Goal: Task Accomplishment & Management: Use online tool/utility

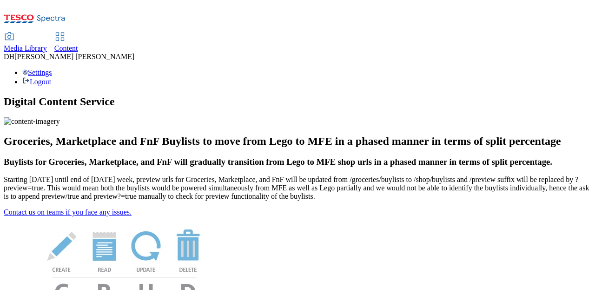
click at [78, 44] on span "Content" at bounding box center [66, 48] width 24 height 8
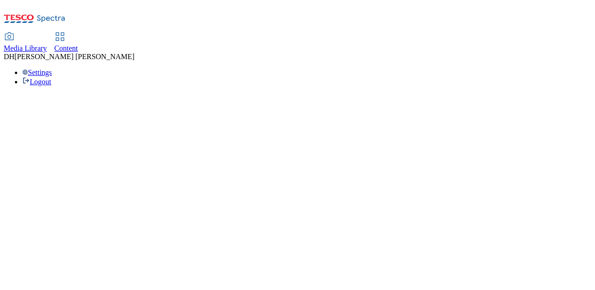
select select "group-comms"
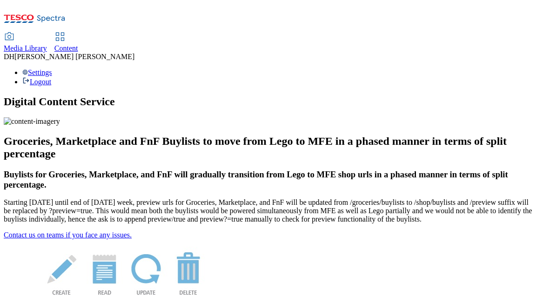
click at [78, 44] on span "Content" at bounding box center [66, 48] width 24 height 8
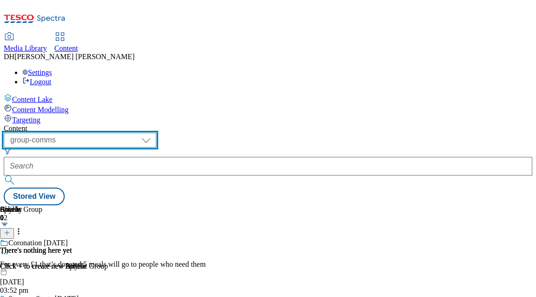
click at [142, 133] on select "dotcom-cz dotcom-hu dotcom-sk fnf-uk ghs-roi ghs-uk group-comms ighs-cz ighs-hu…" at bounding box center [80, 140] width 153 height 15
select select "ghs-[GEOGRAPHIC_DATA]"
click at [121, 133] on select "dotcom-cz dotcom-hu dotcom-sk fnf-uk ghs-roi ghs-uk group-comms ighs-cz ighs-hu…" at bounding box center [80, 140] width 153 height 15
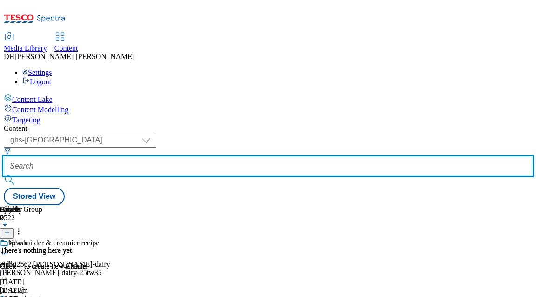
click at [257, 157] on input "text" at bounding box center [268, 166] width 528 height 19
paste input "w"
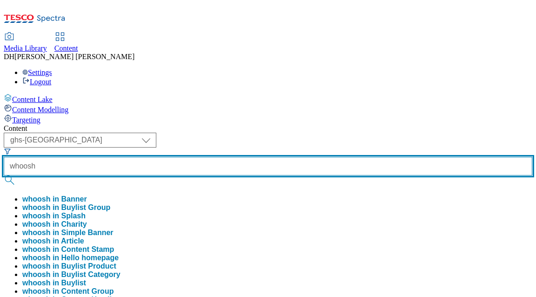
type input "whoosh"
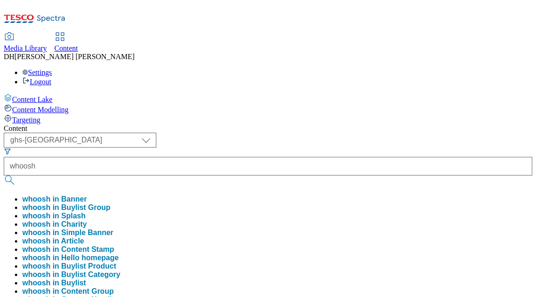
click at [110, 203] on button "whoosh in Buylist Group" at bounding box center [66, 207] width 88 height 8
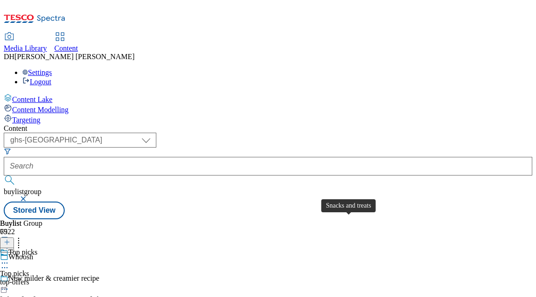
scroll to position [1029, 0]
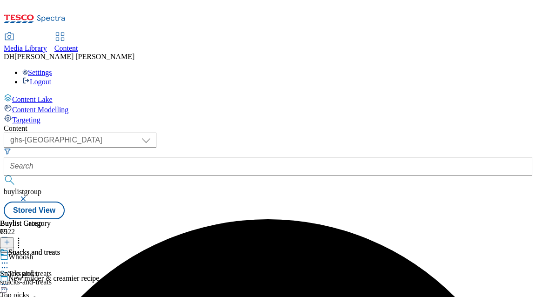
scroll to position [0, 118]
click at [60, 248] on div "Snacks and treats Snacks and treats snacks-and-treats [DATE] 08:58 am" at bounding box center [30, 280] width 60 height 64
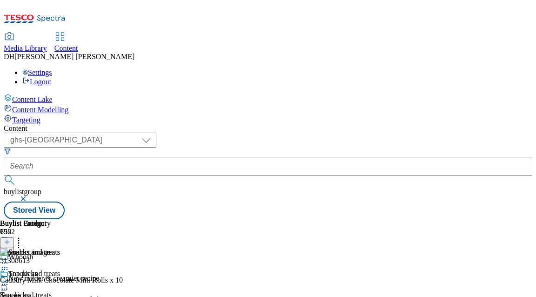
click at [23, 236] on icon at bounding box center [18, 240] width 9 height 9
drag, startPoint x: 413, startPoint y: 178, endPoint x: 480, endPoint y: 126, distance: 85.1
click at [10, 239] on icon at bounding box center [7, 242] width 7 height 7
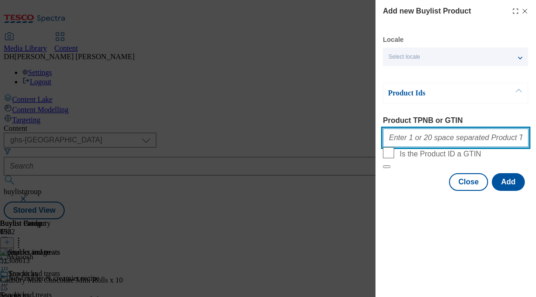
click at [422, 140] on input "Product TPNB or GTIN" at bounding box center [456, 137] width 146 height 19
paste input "86731530 92337049 86006940"
type input "86731530 92337049 86006940"
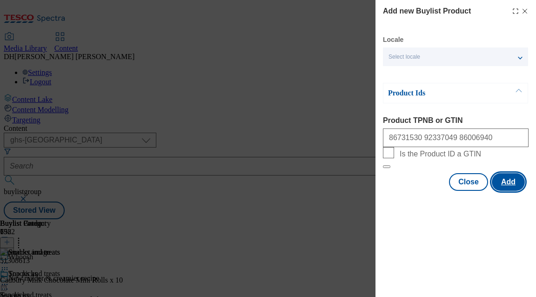
click at [503, 191] on button "Add" at bounding box center [508, 182] width 33 height 18
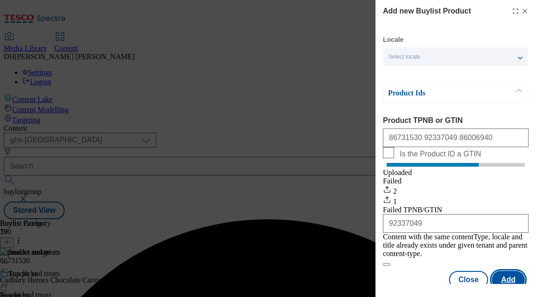
scroll to position [8, 0]
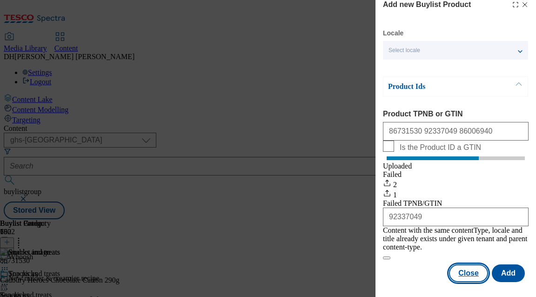
click at [468, 270] on button "Close" at bounding box center [468, 273] width 39 height 18
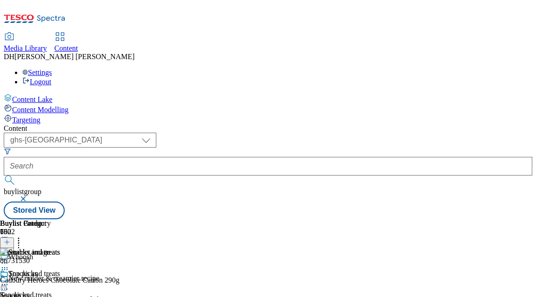
scroll to position [0, 0]
click at [23, 236] on icon at bounding box center [18, 240] width 9 height 9
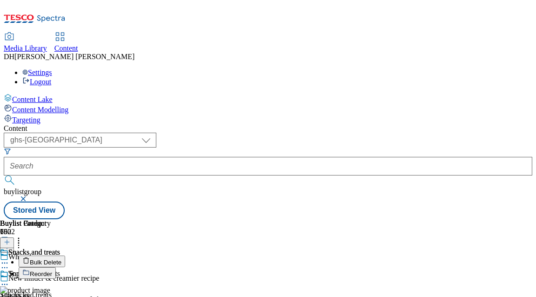
click at [52, 270] on span "Reorder" at bounding box center [41, 273] width 22 height 7
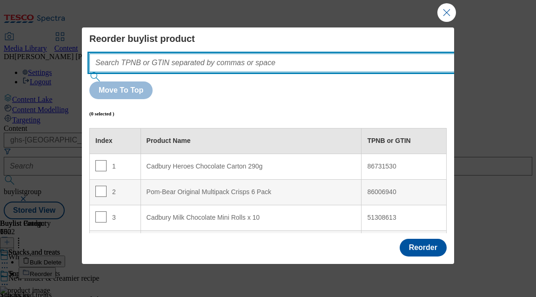
click at [169, 63] on input "Modal" at bounding box center [285, 62] width 393 height 19
paste input "86731530 92337049 86006940"
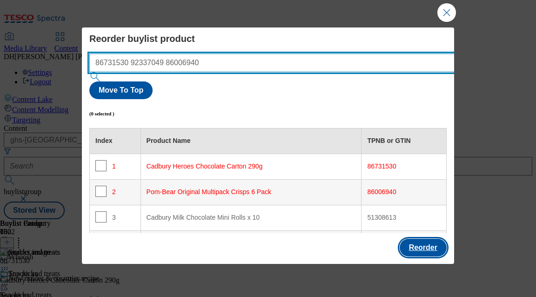
type input "86731530 92337049 86006940"
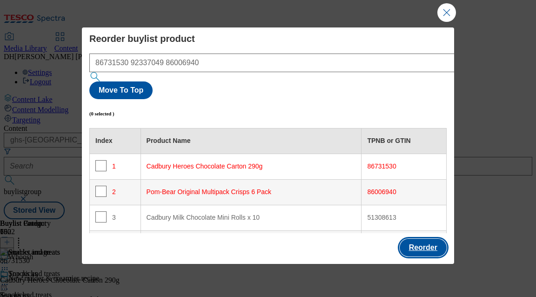
click at [423, 243] on button "Reorder" at bounding box center [423, 248] width 47 height 18
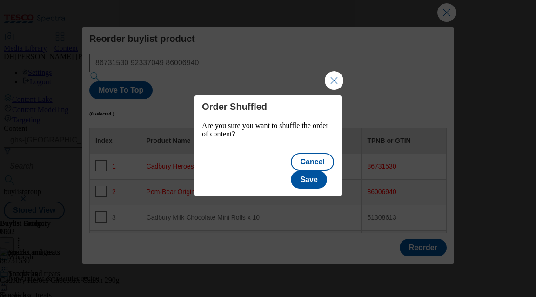
click at [328, 86] on button "Close Modal" at bounding box center [334, 80] width 19 height 19
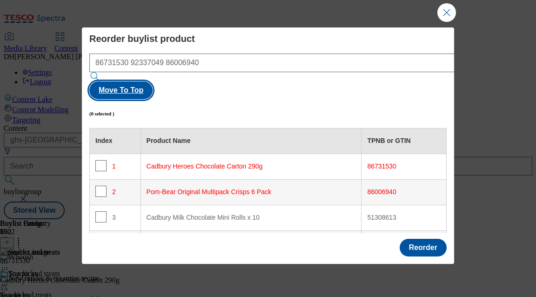
click at [153, 81] on button "Move To Top" at bounding box center [120, 90] width 63 height 18
checkbox input "true"
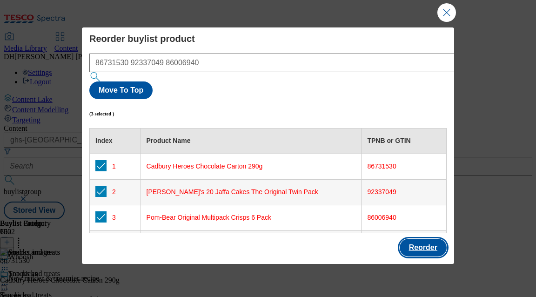
click at [420, 244] on button "Reorder" at bounding box center [423, 248] width 47 height 18
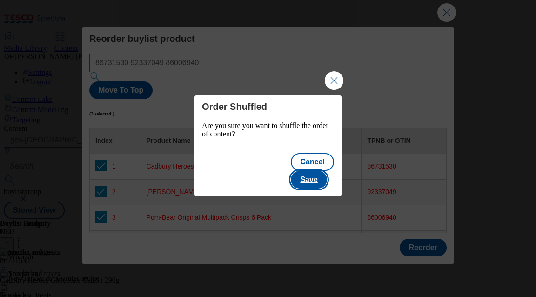
click at [319, 171] on button "Save" at bounding box center [309, 180] width 36 height 18
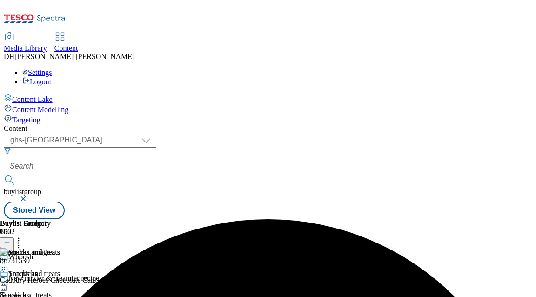
click at [9, 258] on icon at bounding box center [4, 262] width 9 height 9
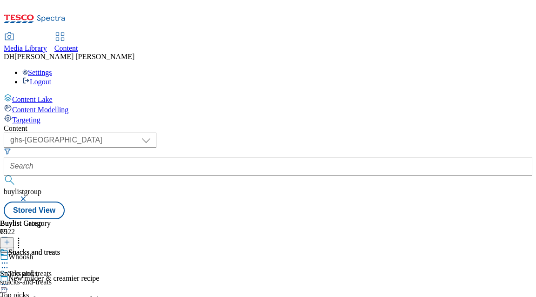
scroll to position [885, 0]
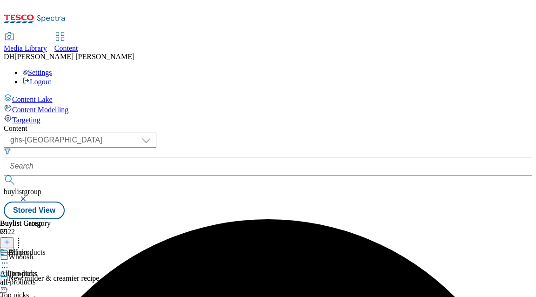
scroll to position [0, 118]
click at [58, 248] on div "All products All products all-products [DATE] 08:59 am" at bounding box center [29, 280] width 58 height 64
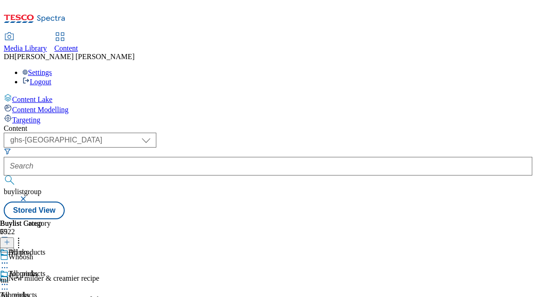
scroll to position [0, 290]
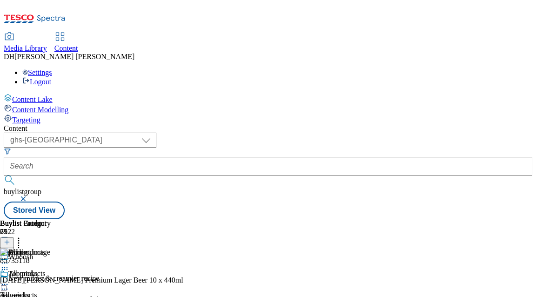
click at [10, 239] on icon at bounding box center [7, 242] width 7 height 7
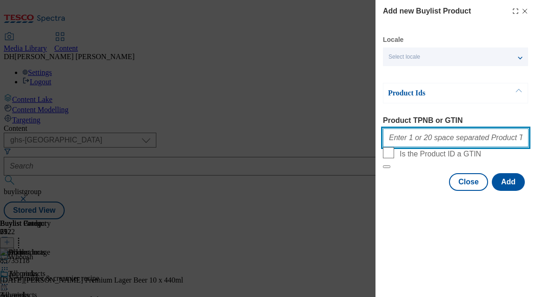
click at [443, 142] on input "Product TPNB or GTIN" at bounding box center [456, 137] width 146 height 19
paste input "61062294 74131878 89258550"
type input "61062294 74131878 89258550"
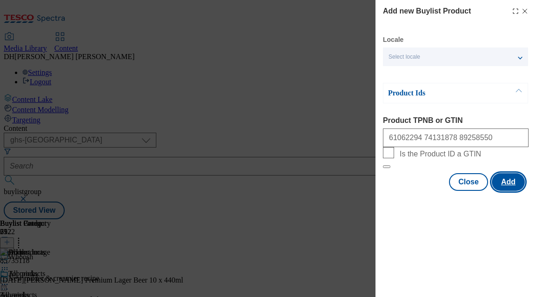
click at [501, 191] on button "Add" at bounding box center [508, 182] width 33 height 18
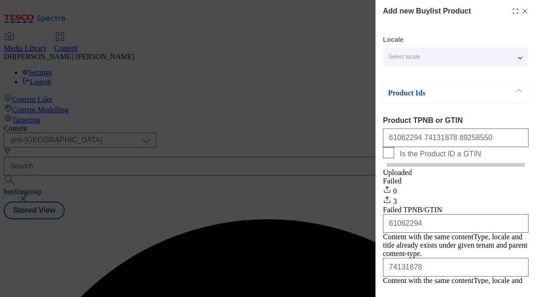
scroll to position [82, 0]
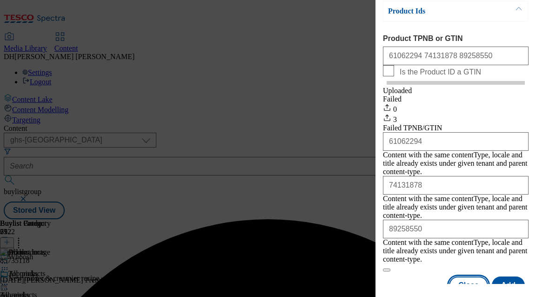
click at [468, 276] on button "Close" at bounding box center [468, 285] width 39 height 18
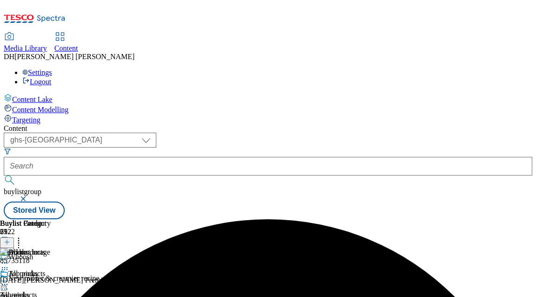
scroll to position [0, 290]
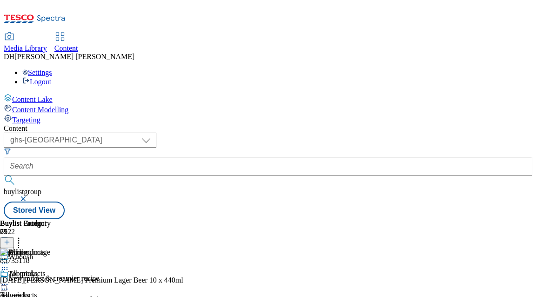
click at [23, 236] on icon at bounding box center [18, 240] width 9 height 9
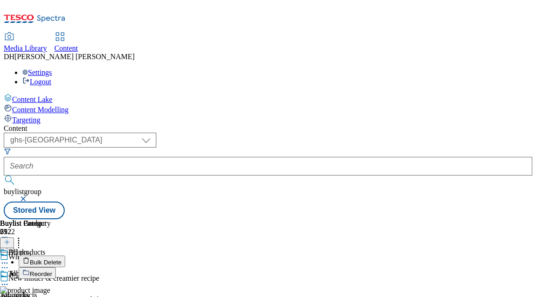
click at [52, 270] on span "Reorder" at bounding box center [41, 273] width 22 height 7
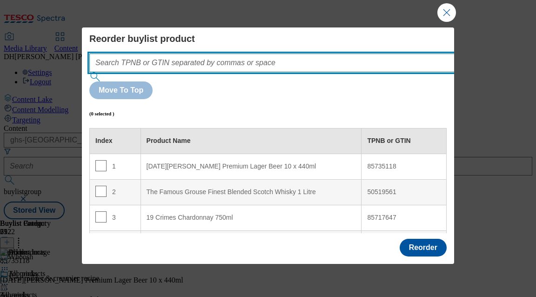
click at [163, 67] on input "Modal" at bounding box center [285, 62] width 393 height 19
paste input "61062294 74131878 89258550"
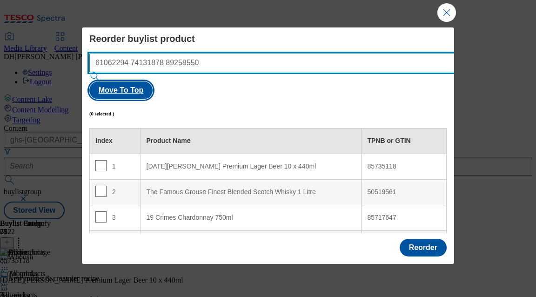
type input "61062294 74131878 89258550"
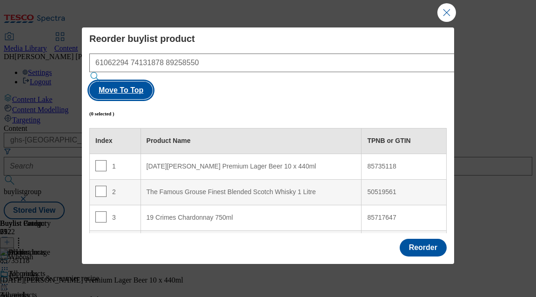
click at [153, 81] on button "Move To Top" at bounding box center [120, 90] width 63 height 18
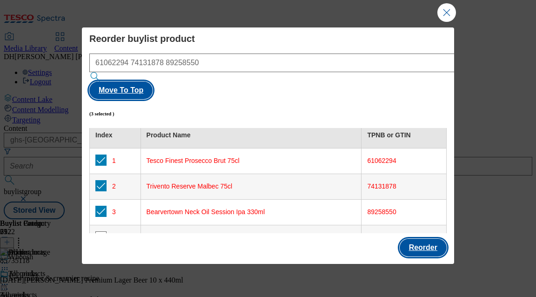
scroll to position [6, 0]
click at [420, 241] on button "Reorder" at bounding box center [423, 248] width 47 height 18
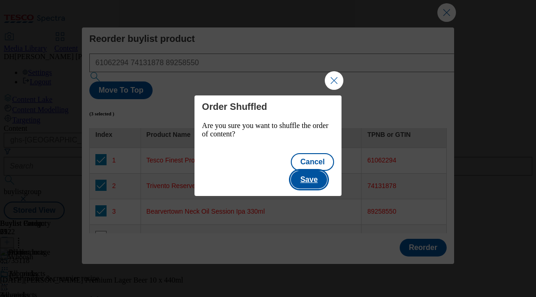
click at [324, 173] on button "Save" at bounding box center [309, 180] width 36 height 18
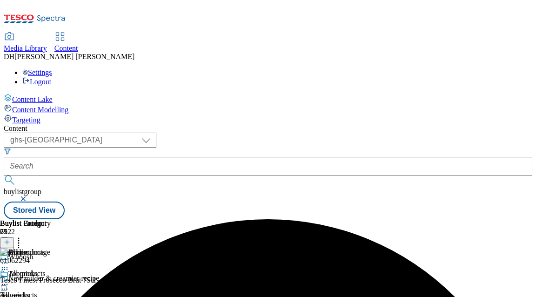
scroll to position [0, 164]
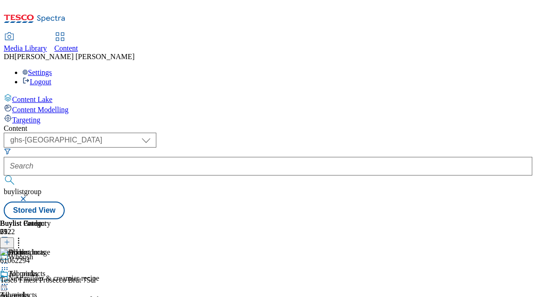
click at [9, 258] on icon at bounding box center [4, 262] width 9 height 9
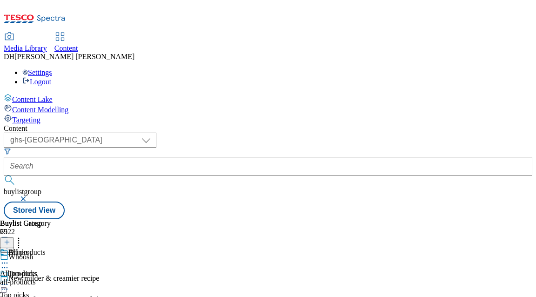
scroll to position [670, 0]
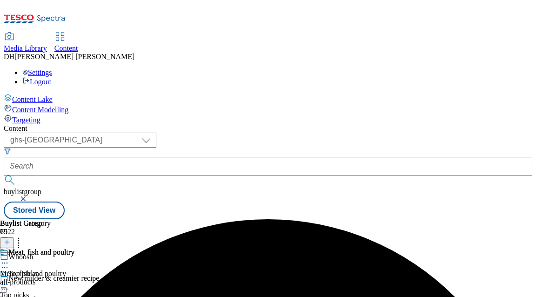
scroll to position [0, 118]
click at [74, 278] on div "all-products" at bounding box center [37, 282] width 74 height 8
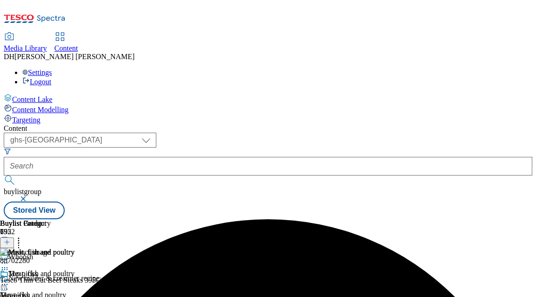
scroll to position [0, 290]
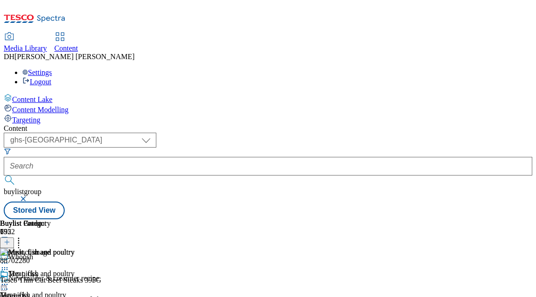
click at [10, 239] on icon at bounding box center [7, 242] width 7 height 7
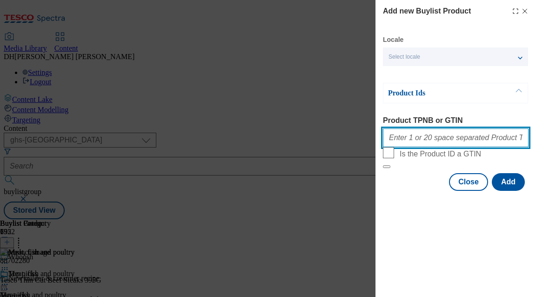
click at [420, 138] on input "Product TPNB or GTIN" at bounding box center [456, 137] width 146 height 19
paste input "93149155 52251648"
type input "93149155 52251648"
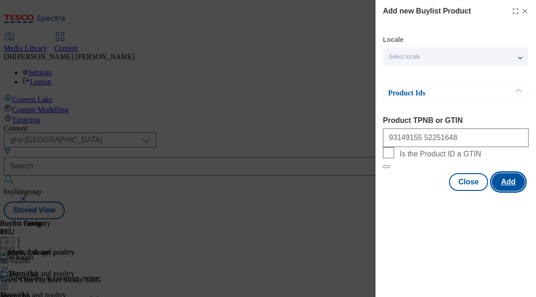
click at [504, 191] on button "Add" at bounding box center [508, 182] width 33 height 18
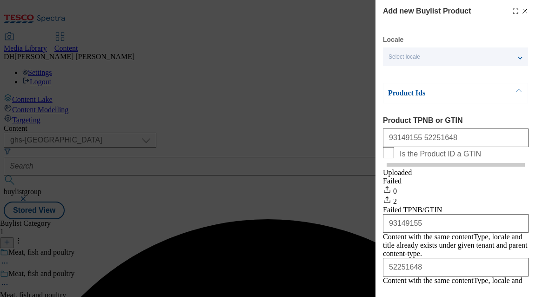
scroll to position [45, 0]
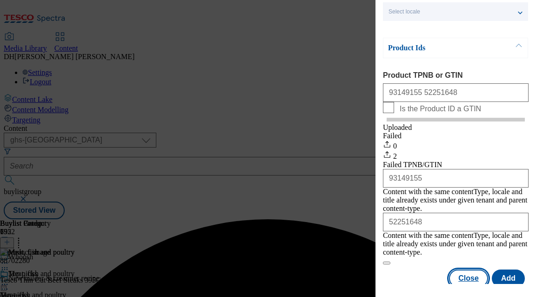
drag, startPoint x: 467, startPoint y: 273, endPoint x: 467, endPoint y: 267, distance: 6.0
click at [467, 273] on button "Close" at bounding box center [468, 278] width 39 height 18
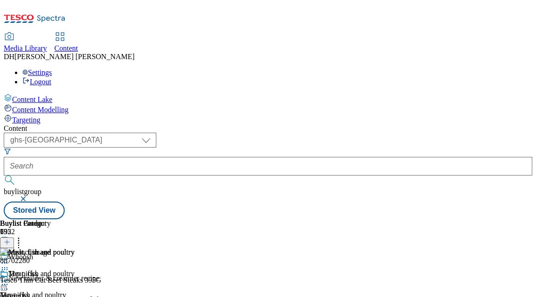
scroll to position [0, 290]
click at [23, 236] on icon at bounding box center [18, 240] width 9 height 9
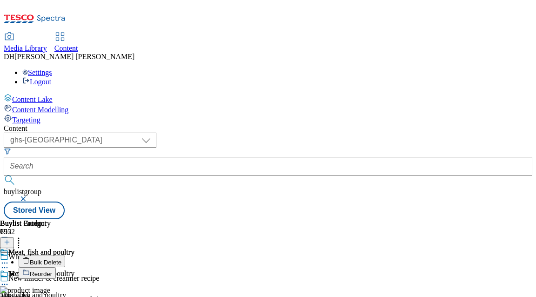
click at [52, 270] on span "Reorder" at bounding box center [41, 273] width 22 height 7
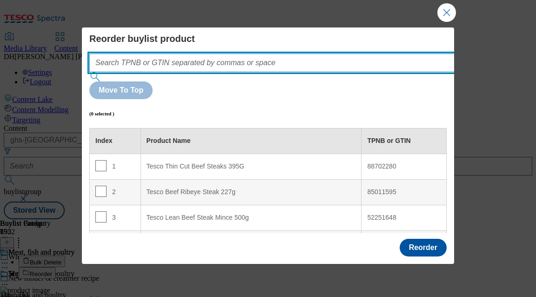
click at [227, 60] on input "Modal" at bounding box center [285, 62] width 393 height 19
paste input "93149155 52251648"
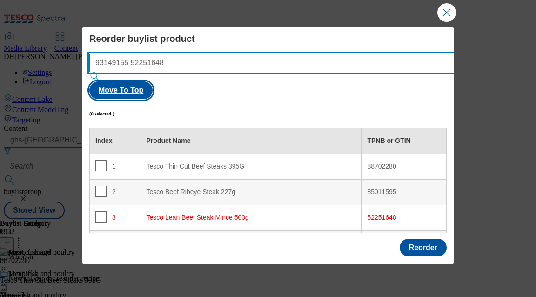
type input "93149155 52251648"
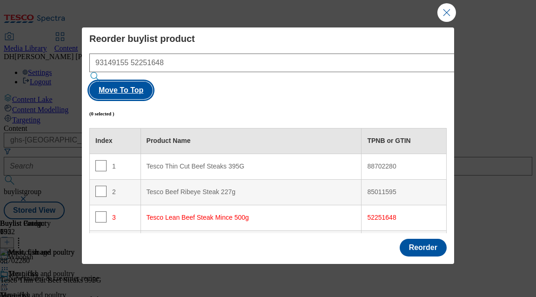
click at [153, 81] on button "Move To Top" at bounding box center [120, 90] width 63 height 18
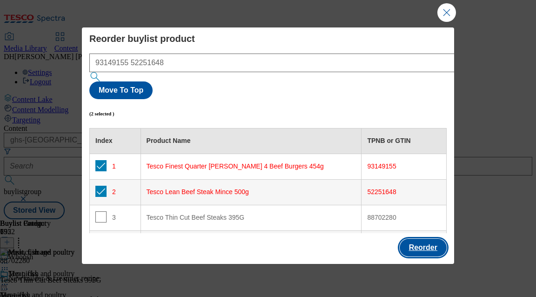
click at [420, 246] on button "Reorder" at bounding box center [423, 248] width 47 height 18
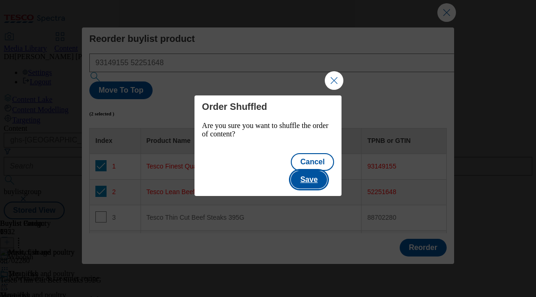
click at [323, 172] on button "Save" at bounding box center [309, 180] width 36 height 18
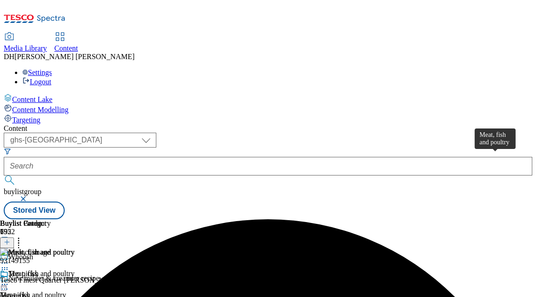
scroll to position [0, 71]
click at [9, 258] on icon at bounding box center [4, 262] width 9 height 9
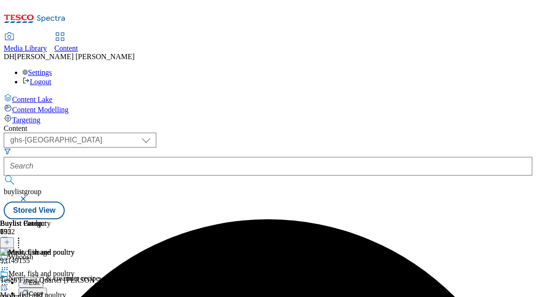
scroll to position [76, 0]
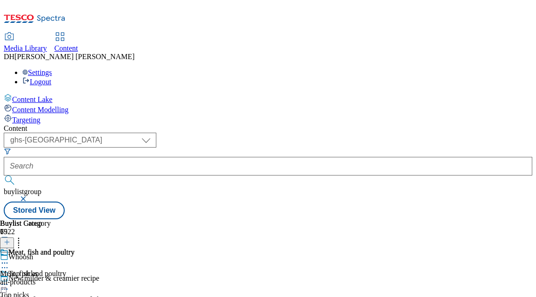
scroll to position [4, 0]
click at [9, 280] on icon at bounding box center [4, 284] width 9 height 9
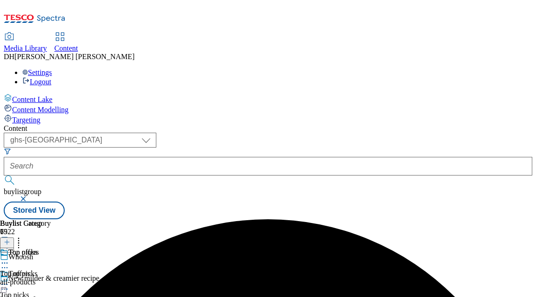
scroll to position [0, 118]
click at [51, 278] on div "all-products" at bounding box center [25, 282] width 51 height 8
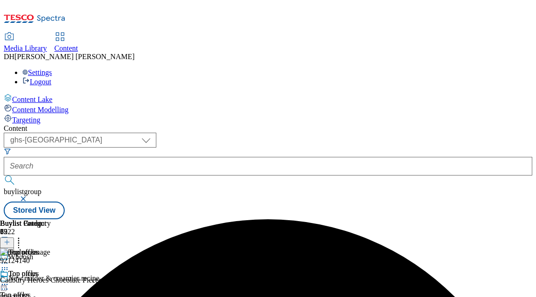
click at [10, 239] on icon at bounding box center [7, 242] width 7 height 7
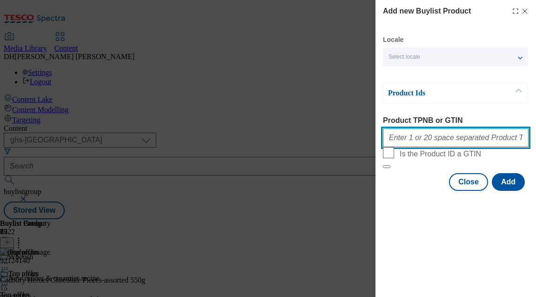
click at [431, 147] on input "Product TPNB or GTIN" at bounding box center [456, 137] width 146 height 19
paste input "53483815 53483366 55510159 65971202 59110724"
type input "53483815 53483366 55510159 65971202 59110724"
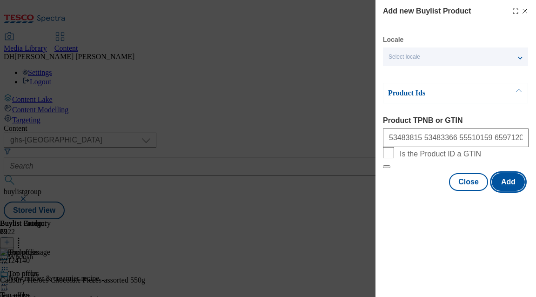
click at [513, 191] on button "Add" at bounding box center [508, 182] width 33 height 18
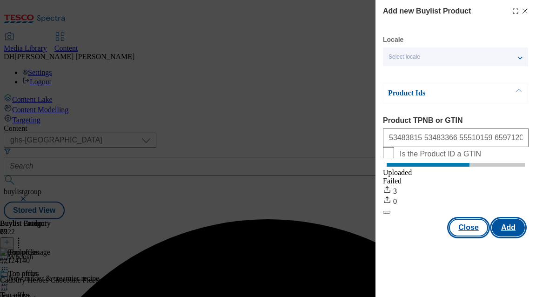
scroll to position [0, 0]
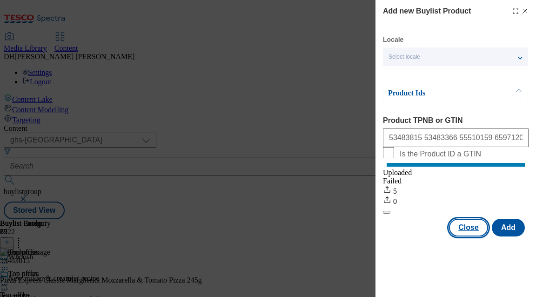
click at [474, 236] on button "Close" at bounding box center [468, 228] width 39 height 18
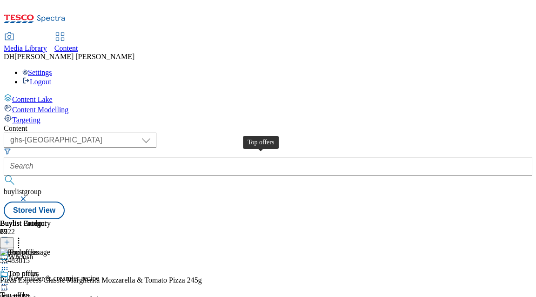
scroll to position [0, 199]
click at [9, 280] on icon at bounding box center [4, 284] width 9 height 9
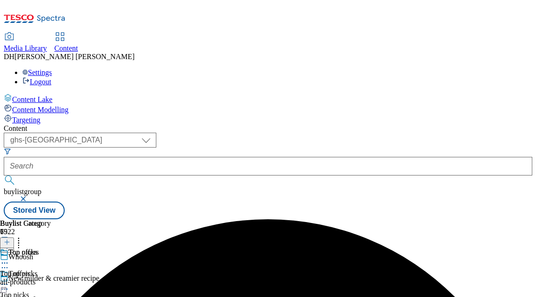
scroll to position [0, 12]
click at [9, 280] on icon at bounding box center [4, 284] width 9 height 9
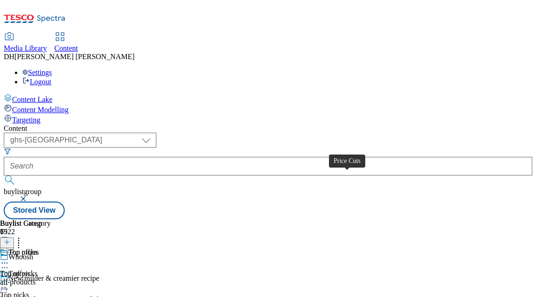
scroll to position [0, 0]
click at [9, 280] on icon at bounding box center [4, 284] width 9 height 9
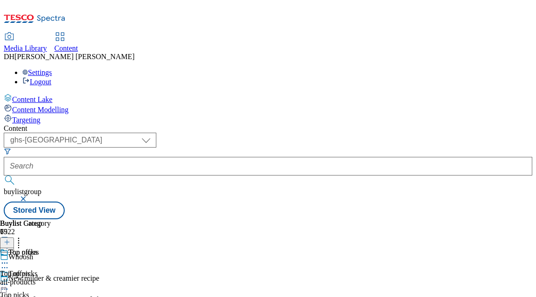
click at [51, 278] on div "all-products" at bounding box center [25, 282] width 51 height 8
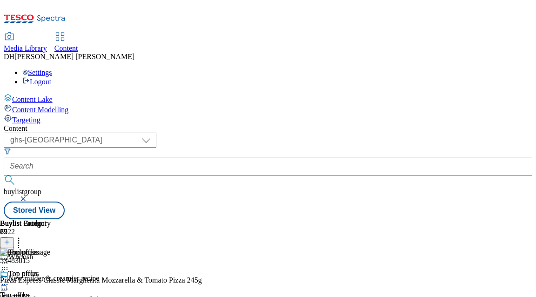
click at [9, 280] on icon at bounding box center [4, 284] width 9 height 9
drag, startPoint x: 184, startPoint y: 131, endPoint x: 184, endPoint y: 123, distance: 7.9
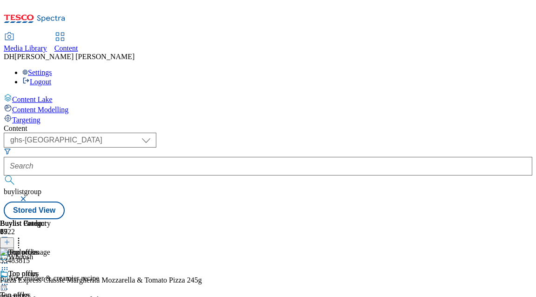
click at [9, 280] on icon at bounding box center [4, 284] width 9 height 9
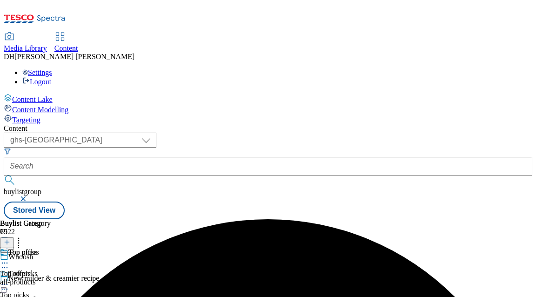
scroll to position [0, 47]
click at [9, 280] on icon at bounding box center [4, 284] width 9 height 9
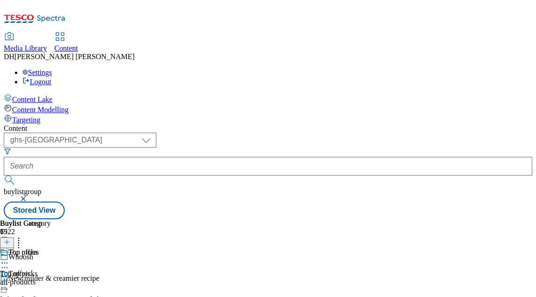
scroll to position [0, 118]
click at [51, 278] on div "all-products" at bounding box center [25, 282] width 51 height 8
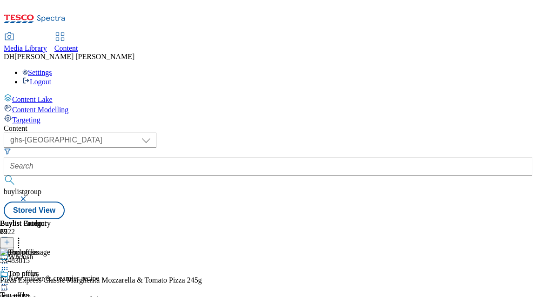
click at [9, 280] on icon at bounding box center [4, 284] width 9 height 9
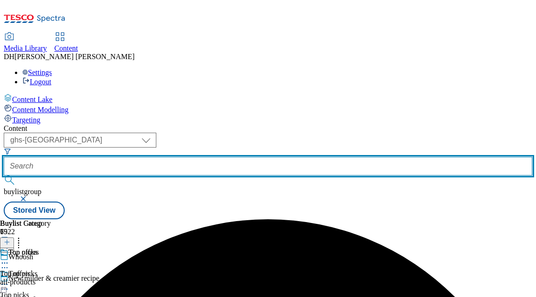
click at [264, 157] on input "text" at bounding box center [268, 166] width 528 height 19
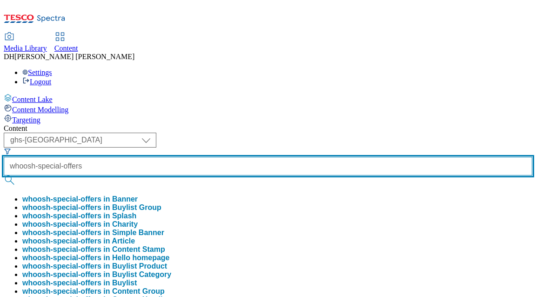
type input "whoosh-special-offers"
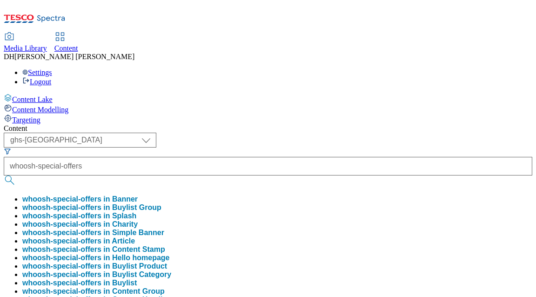
click at [161, 203] on button "whoosh-special-offers in Buylist Group" at bounding box center [91, 207] width 139 height 8
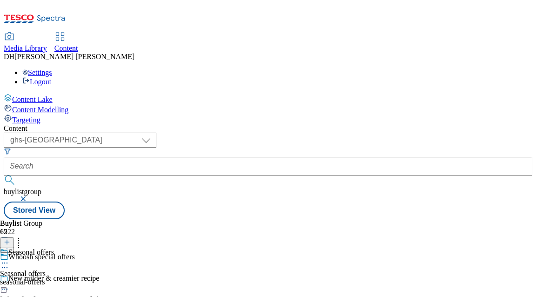
scroll to position [62, 0]
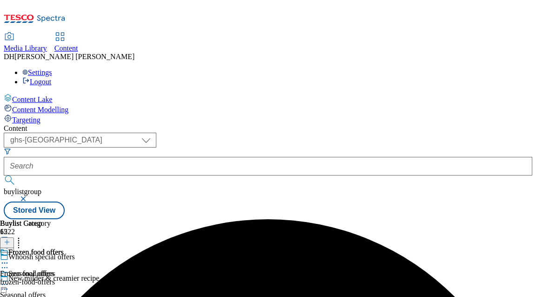
click at [64, 278] on div "frozen-food-offers" at bounding box center [32, 282] width 64 height 8
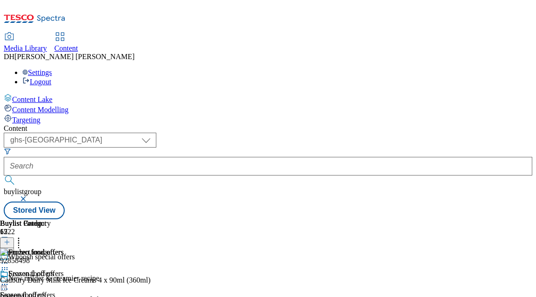
click at [10, 239] on icon at bounding box center [7, 242] width 7 height 7
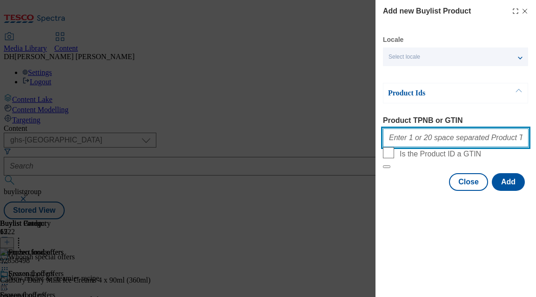
click at [424, 139] on input "Product TPNB or GTIN" at bounding box center [456, 137] width 146 height 19
paste input "89466856 79659194 92051087 96765843 96931186 79489867 87584327 83531218 8559257…"
type input "89466856 79659194 92051087 96765843 96931186 79489867 87584327 83531218 8559257…"
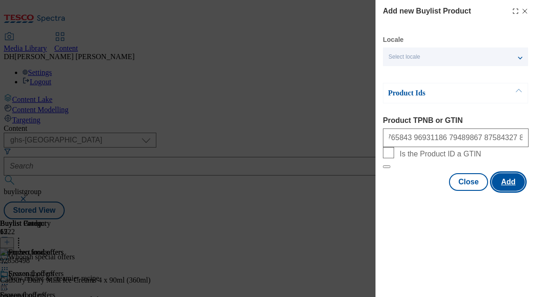
scroll to position [0, 0]
click at [513, 191] on button "Add" at bounding box center [508, 182] width 33 height 18
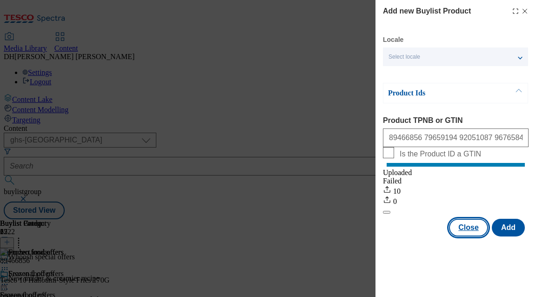
click at [473, 236] on button "Close" at bounding box center [468, 228] width 39 height 18
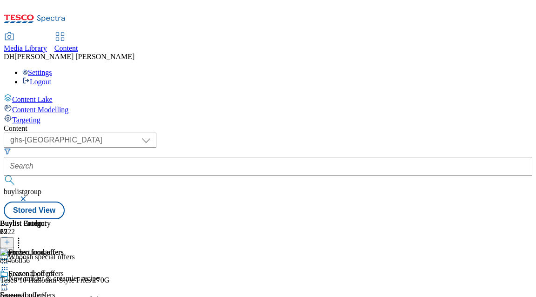
click at [6, 262] on circle at bounding box center [4, 262] width 1 height 1
click at [9, 258] on icon at bounding box center [4, 262] width 9 height 9
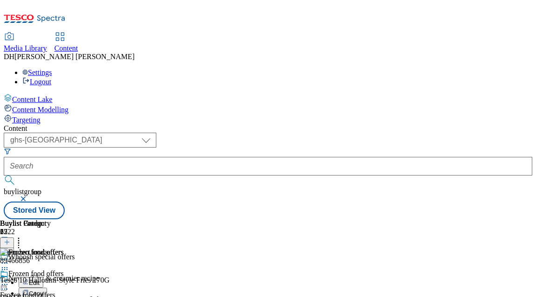
scroll to position [45, 0]
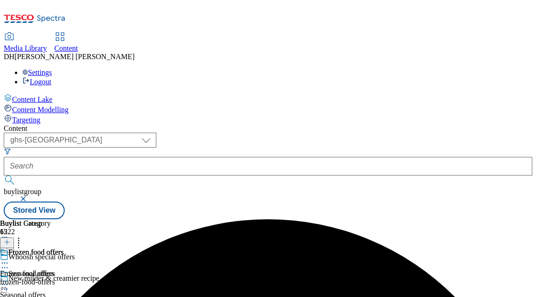
scroll to position [0, 118]
click at [64, 278] on div "frozen-food-offers" at bounding box center [32, 282] width 64 height 8
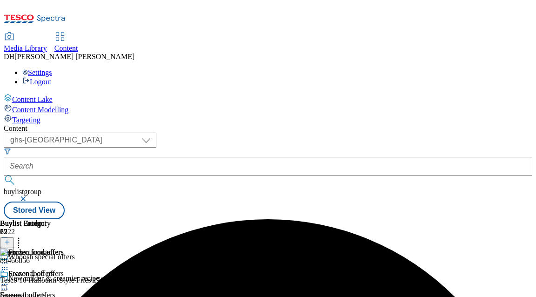
click at [9, 280] on icon at bounding box center [4, 284] width 9 height 9
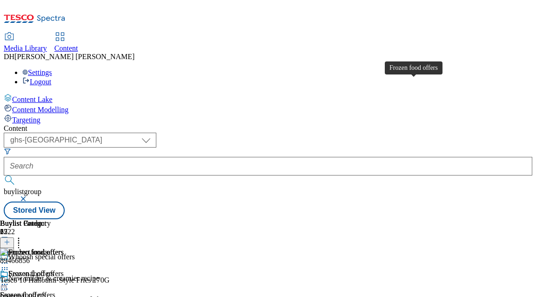
click at [64, 269] on span "Frozen food offers" at bounding box center [35, 274] width 55 height 10
click at [6, 284] on circle at bounding box center [4, 284] width 1 height 1
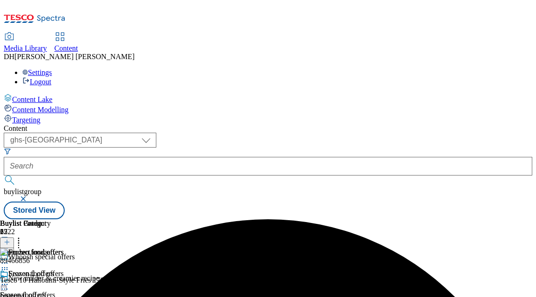
scroll to position [0, 290]
click at [9, 280] on icon at bounding box center [4, 284] width 9 height 9
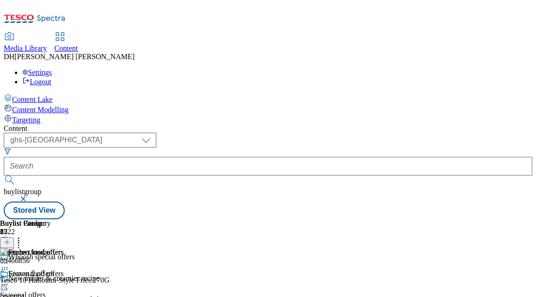
click at [8, 284] on circle at bounding box center [7, 284] width 1 height 1
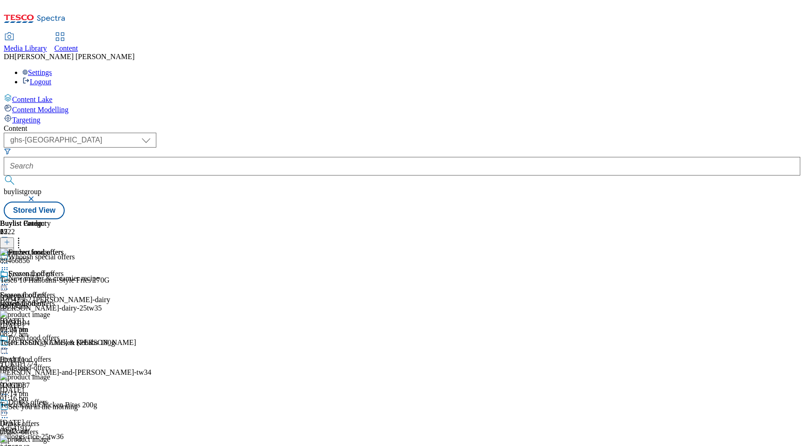
click at [47, 44] on span "Media Library" at bounding box center [25, 48] width 43 height 8
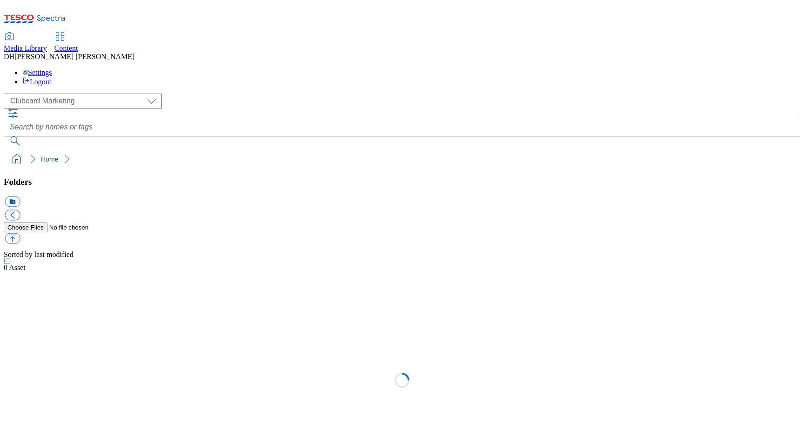
scroll to position [0, 0]
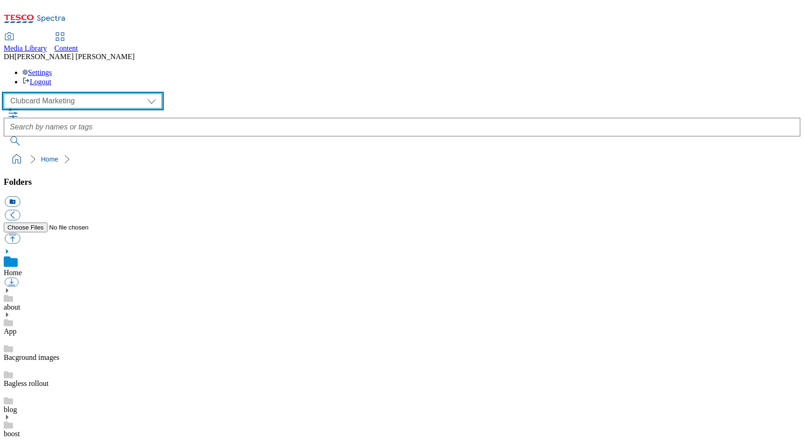
click at [49, 93] on select "Clubcard Marketing Demo Dotcom [GEOGRAPHIC_DATA] Emails GHS Marketing UK GHS Pr…" at bounding box center [83, 100] width 158 height 15
select select "flare-ghs-mktg"
click at [7, 93] on select "Clubcard Marketing Demo Dotcom [GEOGRAPHIC_DATA] Emails GHS Marketing UK GHS Pr…" at bounding box center [83, 100] width 158 height 15
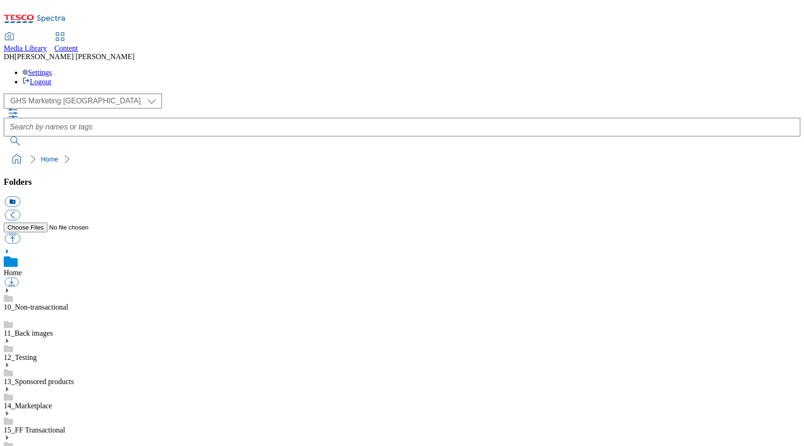
click at [8, 296] on use at bounding box center [7, 437] width 2 height 5
drag, startPoint x: 30, startPoint y: 375, endPoint x: 61, endPoint y: 376, distance: 31.2
